Goal: Task Accomplishment & Management: Manage account settings

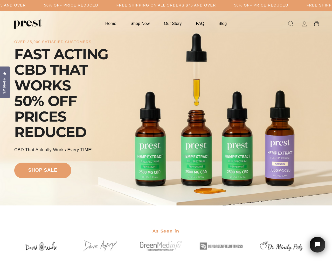
click at [304, 24] on icon at bounding box center [304, 23] width 7 height 7
